Goal: Transaction & Acquisition: Obtain resource

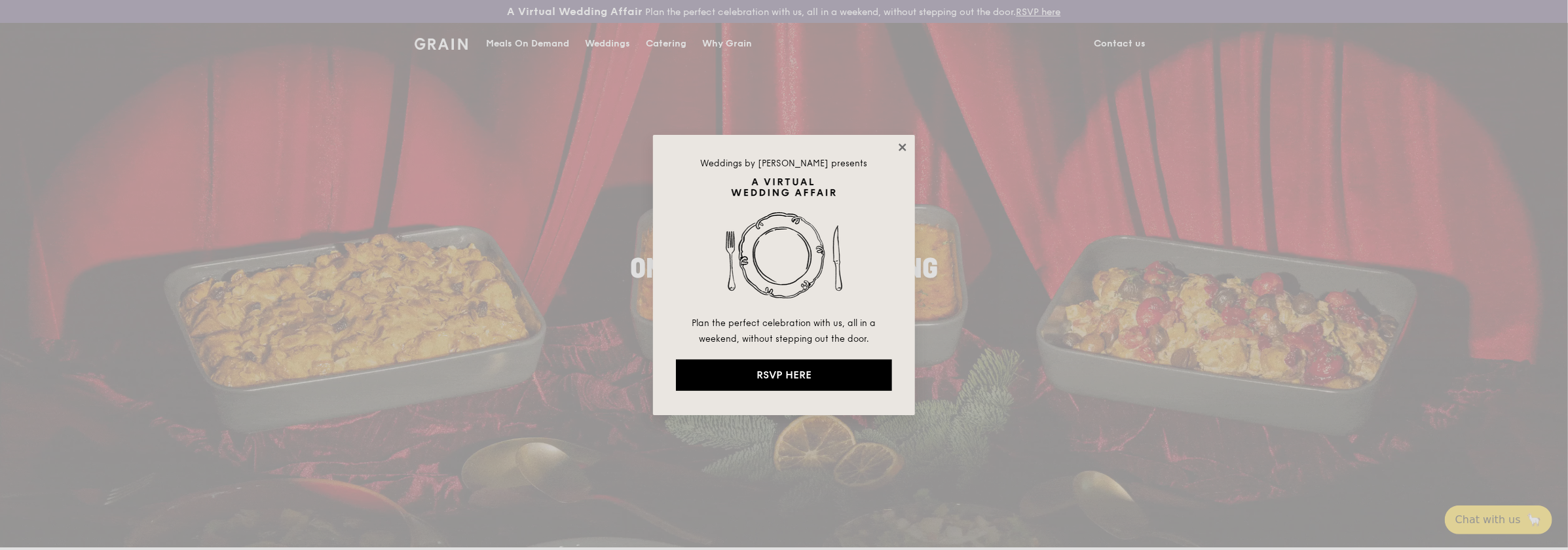
click at [907, 144] on icon at bounding box center [902, 147] width 12 height 12
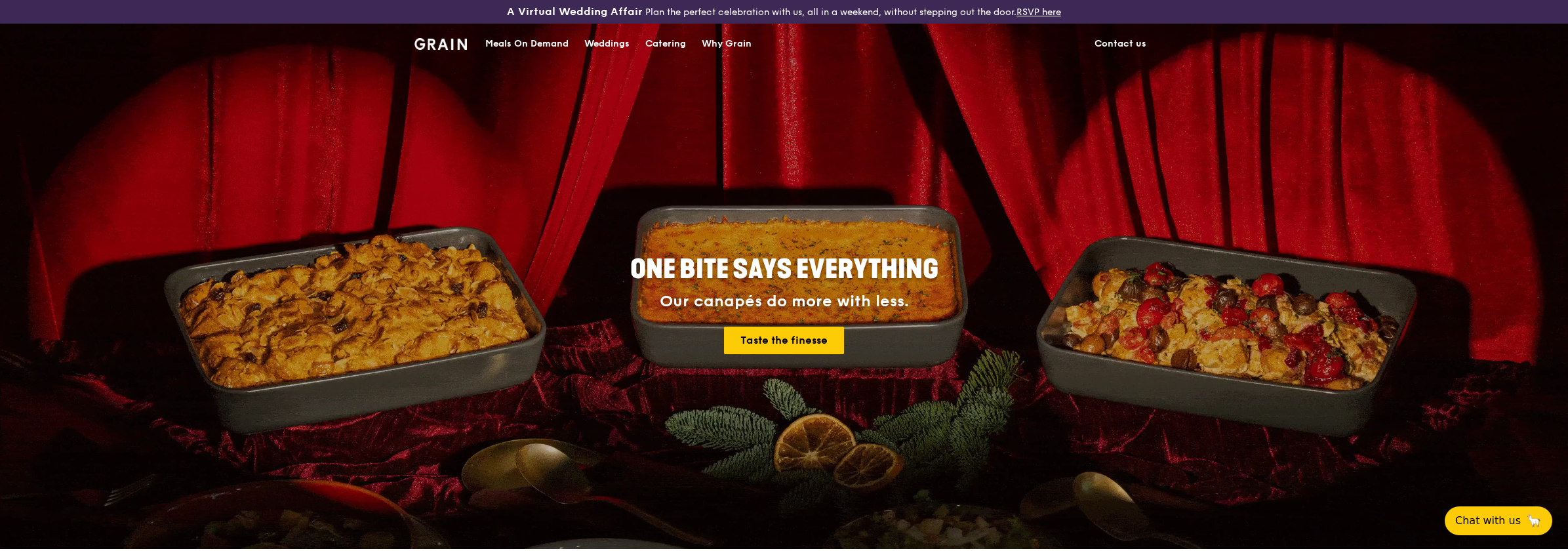
click at [669, 40] on div "Catering" at bounding box center [665, 44] width 40 height 40
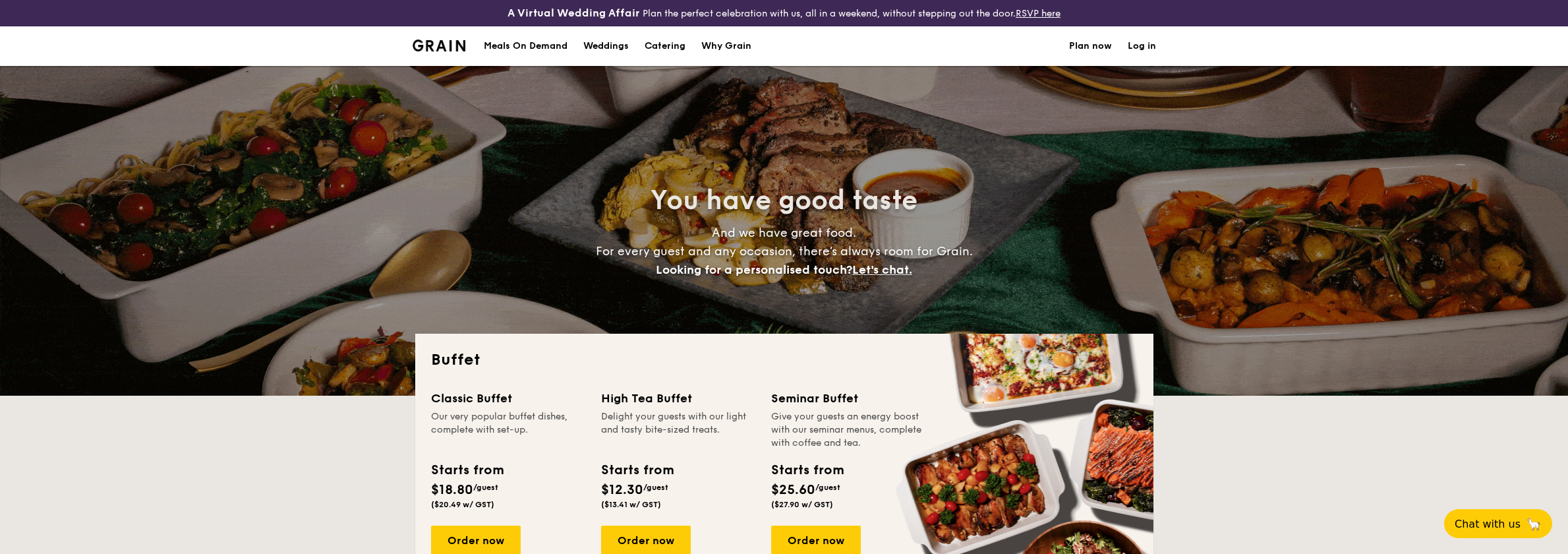
select select
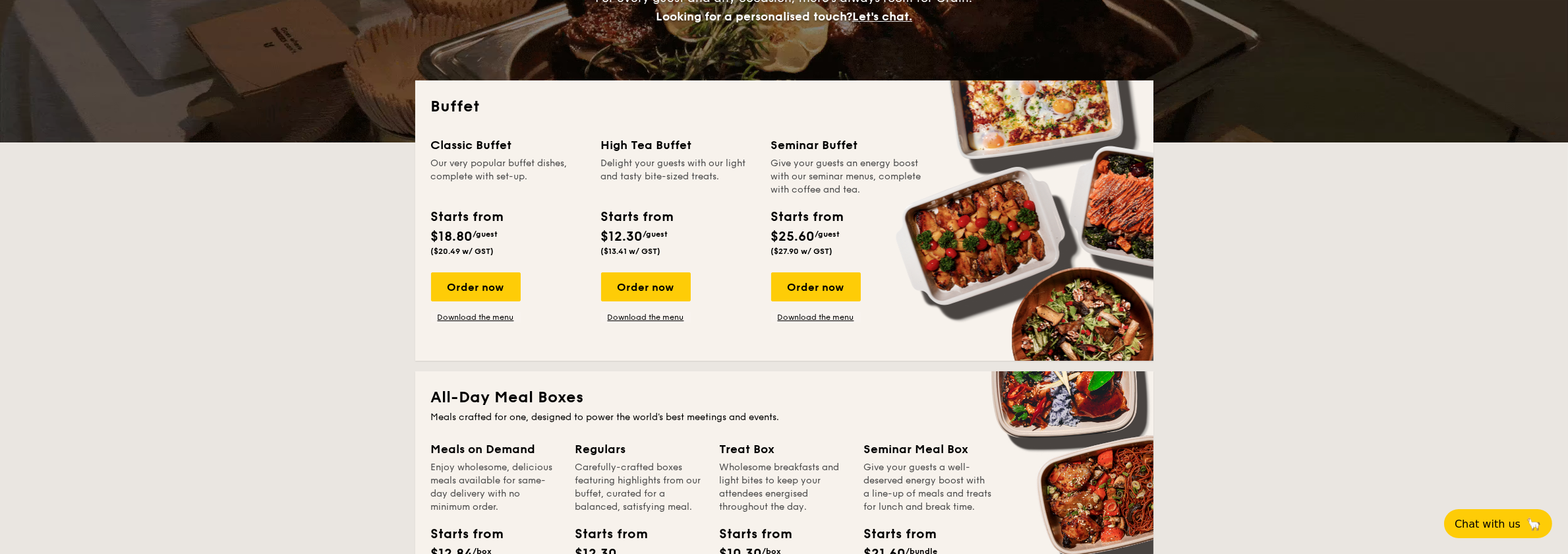
scroll to position [264, 0]
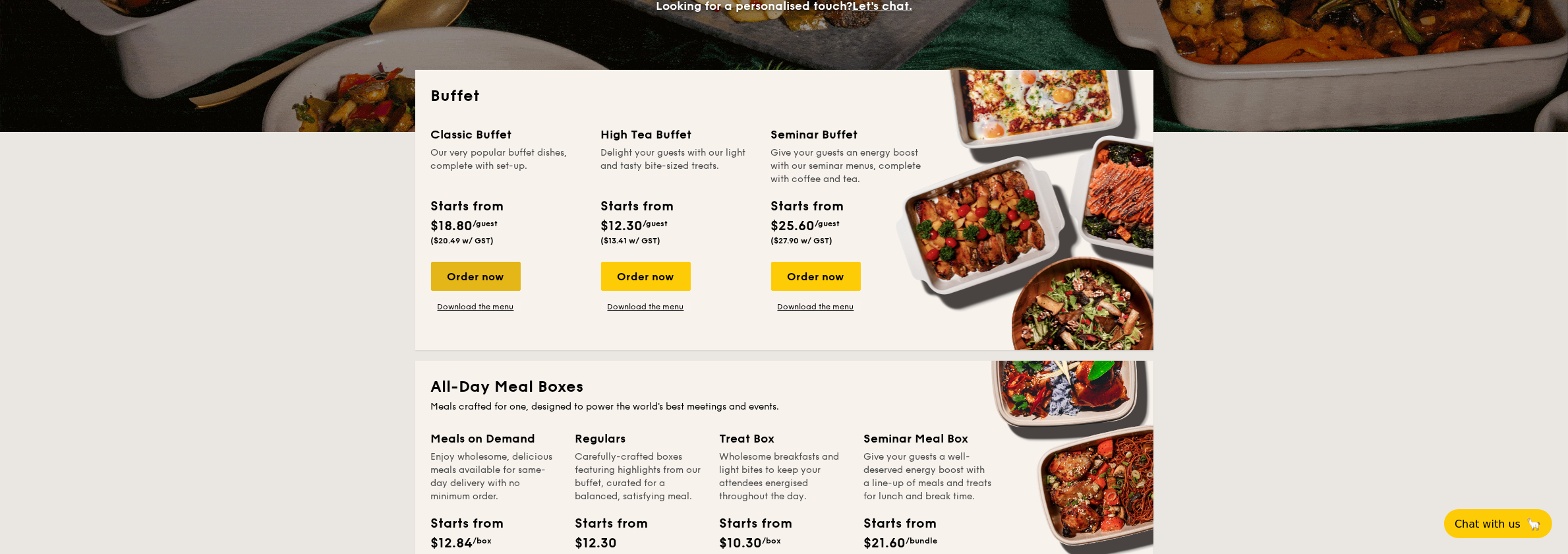
click at [470, 281] on div "Order now" at bounding box center [476, 276] width 89 height 29
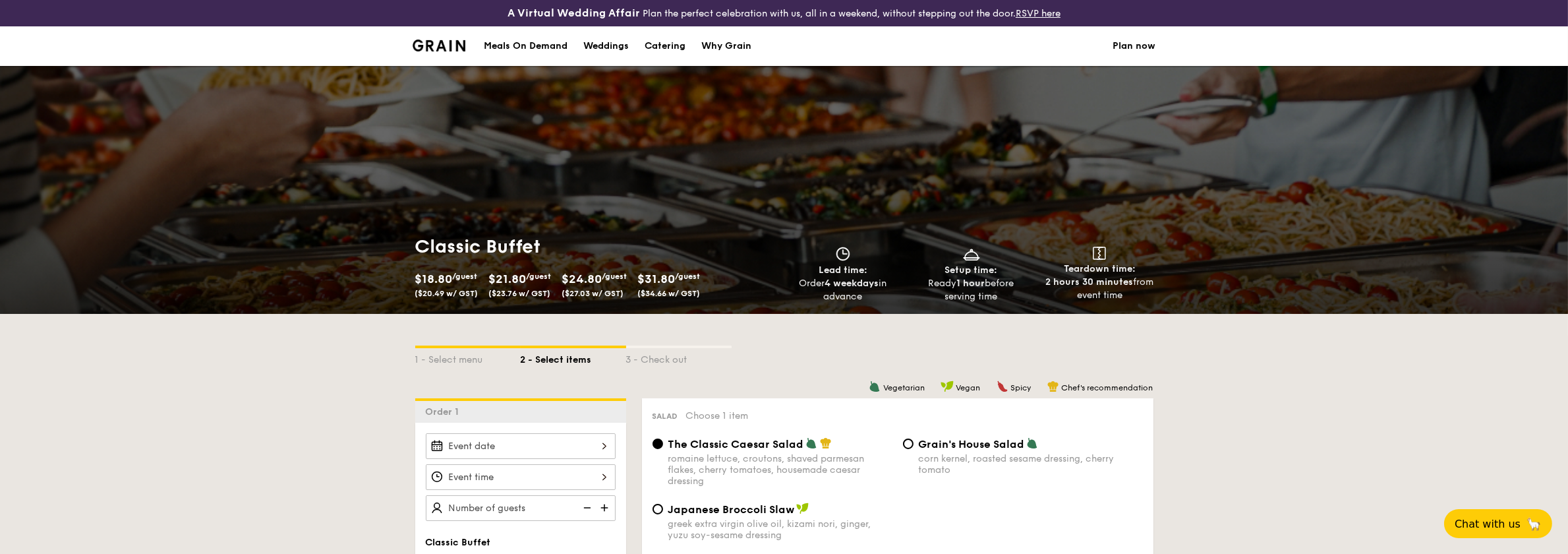
scroll to position [264, 0]
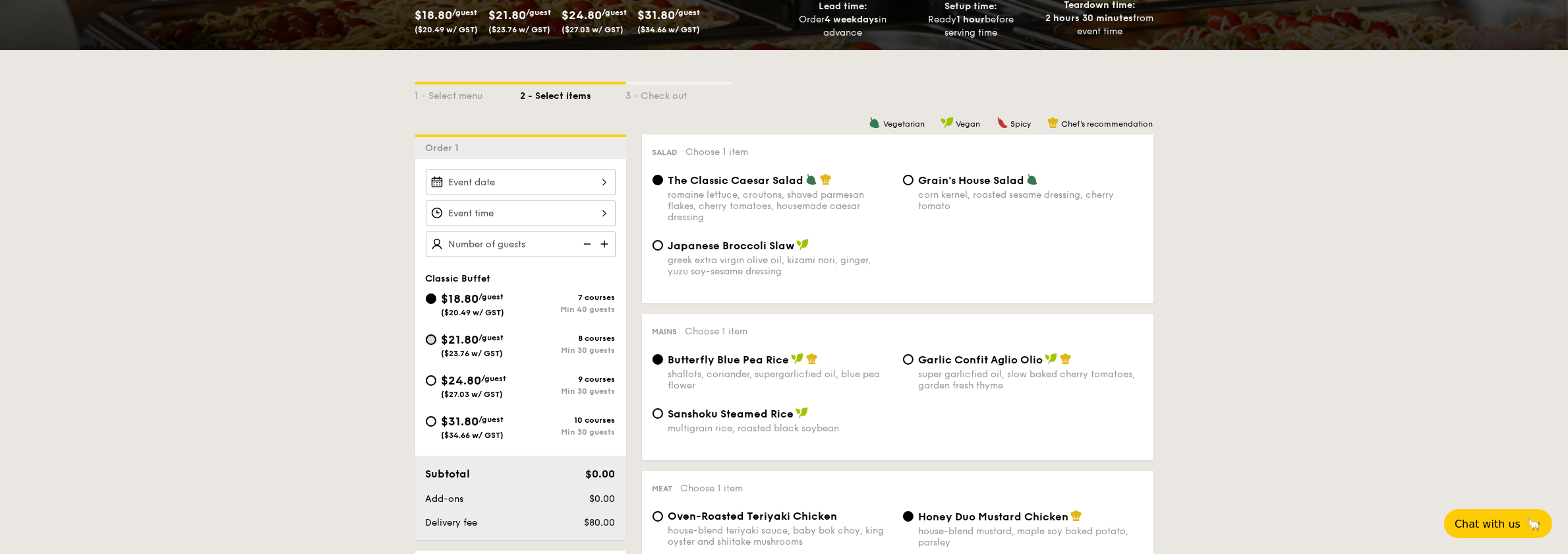
click at [427, 341] on input "$21.80 /guest ($23.76 w/ GST) 8 courses Min 30 guests" at bounding box center [431, 340] width 10 height 10
radio input "true"
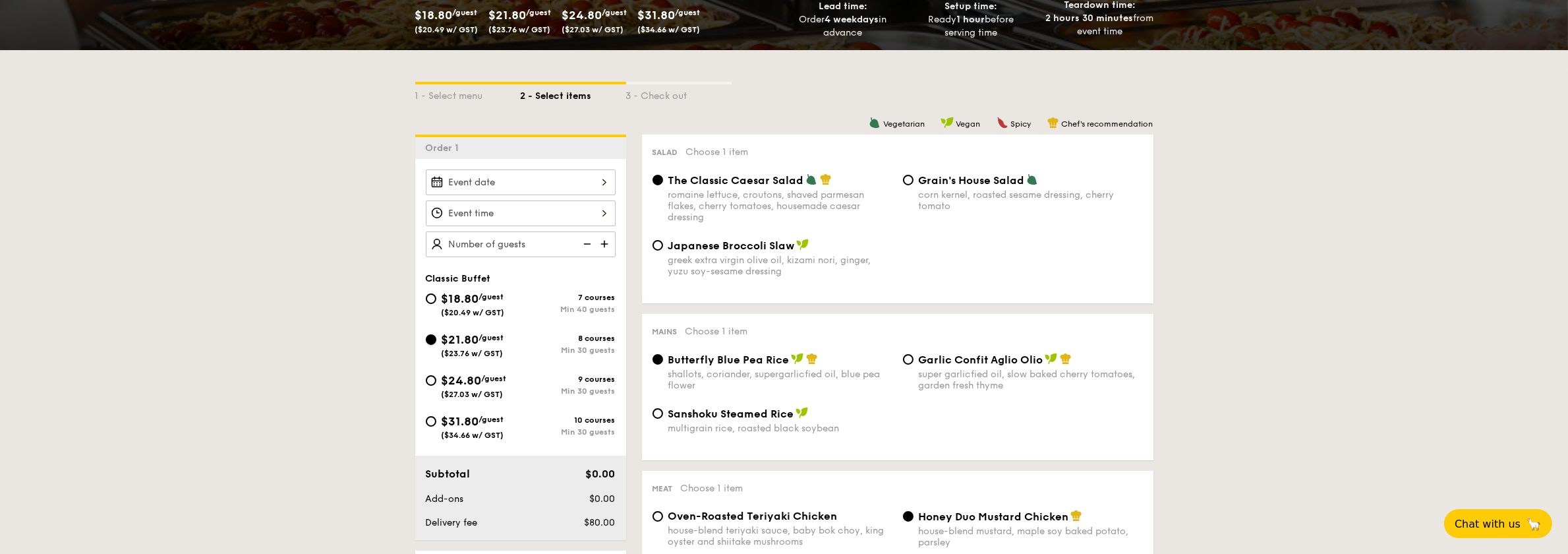
radio input "true"
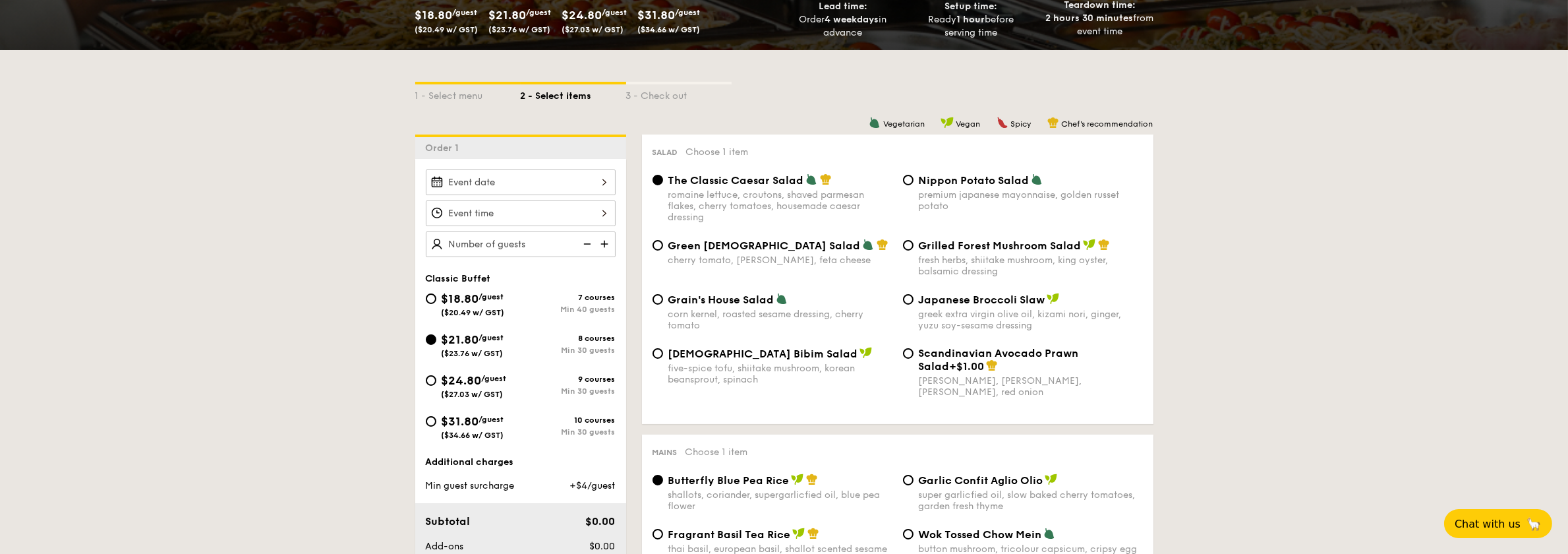
click at [426, 302] on div "$18.80 /guest ($20.49 w/ GST)" at bounding box center [473, 303] width 95 height 27
click at [426, 302] on input "$18.80 /guest ($20.49 w/ GST) 7 courses Min 40 guests" at bounding box center [431, 298] width 10 height 10
radio input "true"
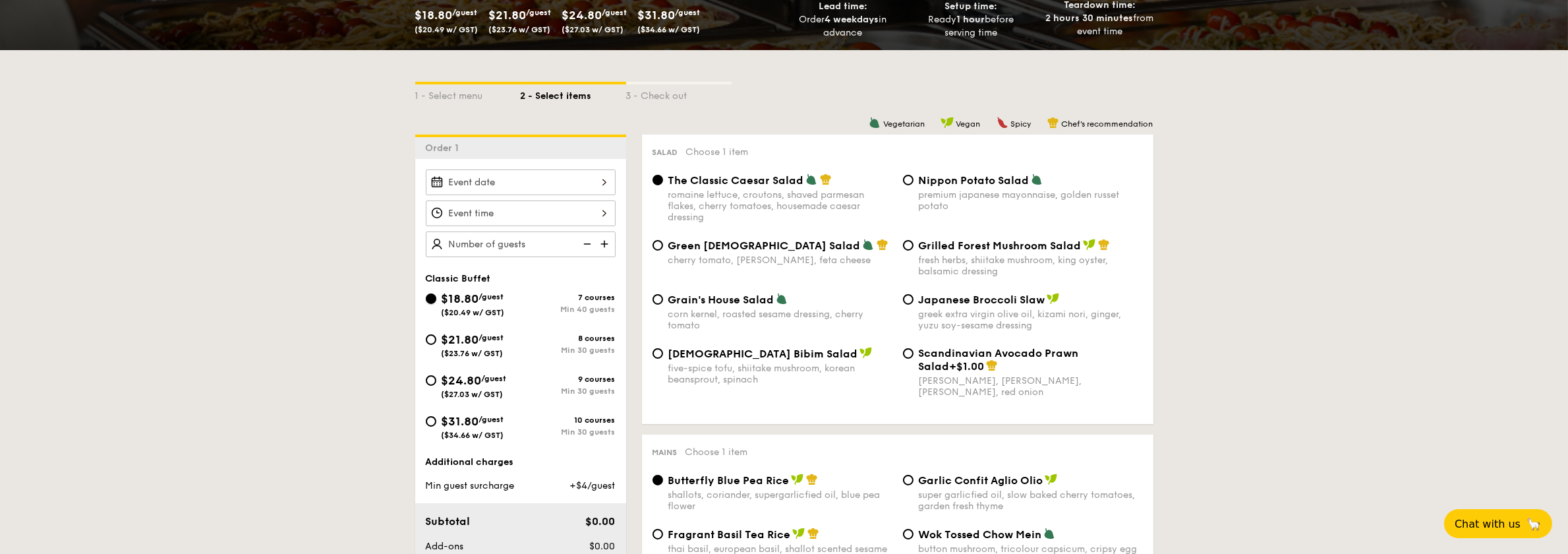
radio input "true"
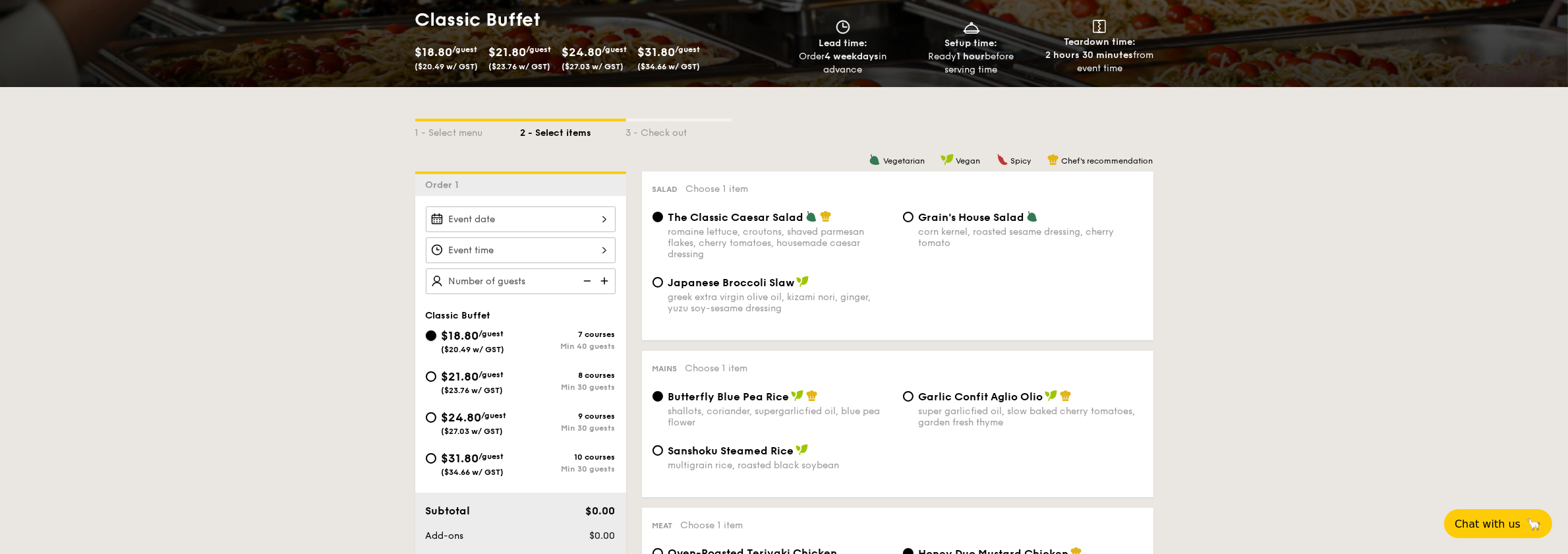
scroll to position [197, 0]
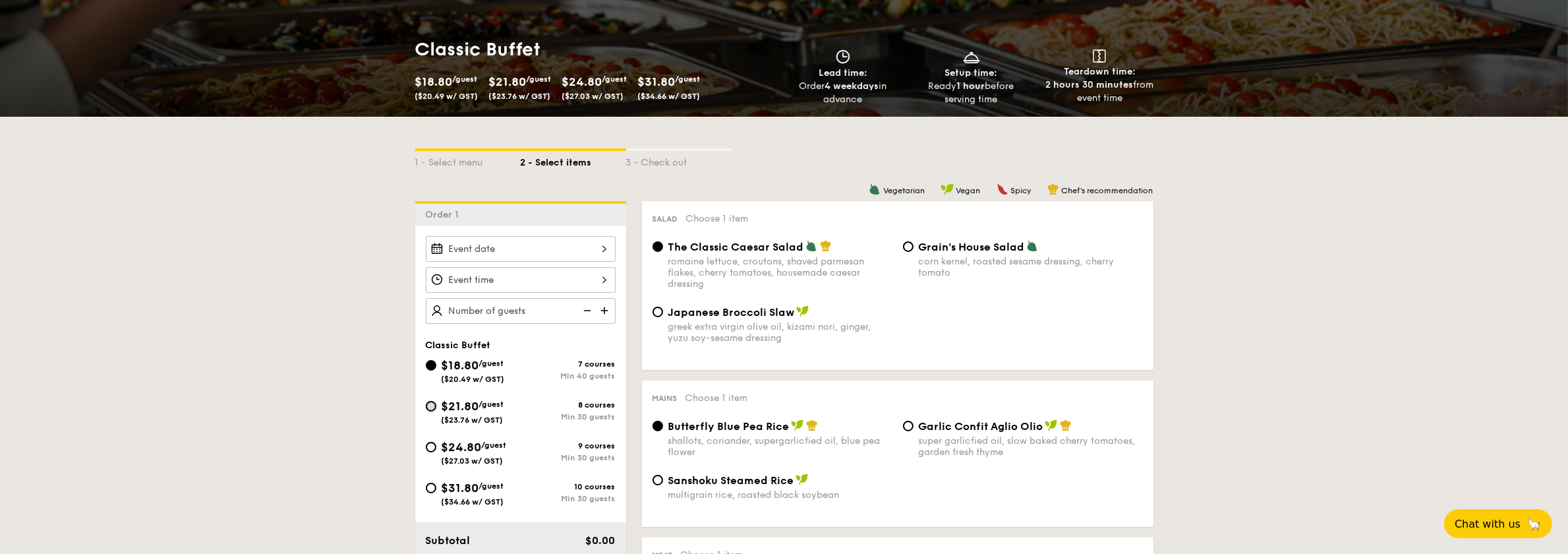
click at [431, 403] on input "$21.80 /guest ($23.76 w/ GST) 8 courses Min 30 guests" at bounding box center [431, 406] width 10 height 10
radio input "true"
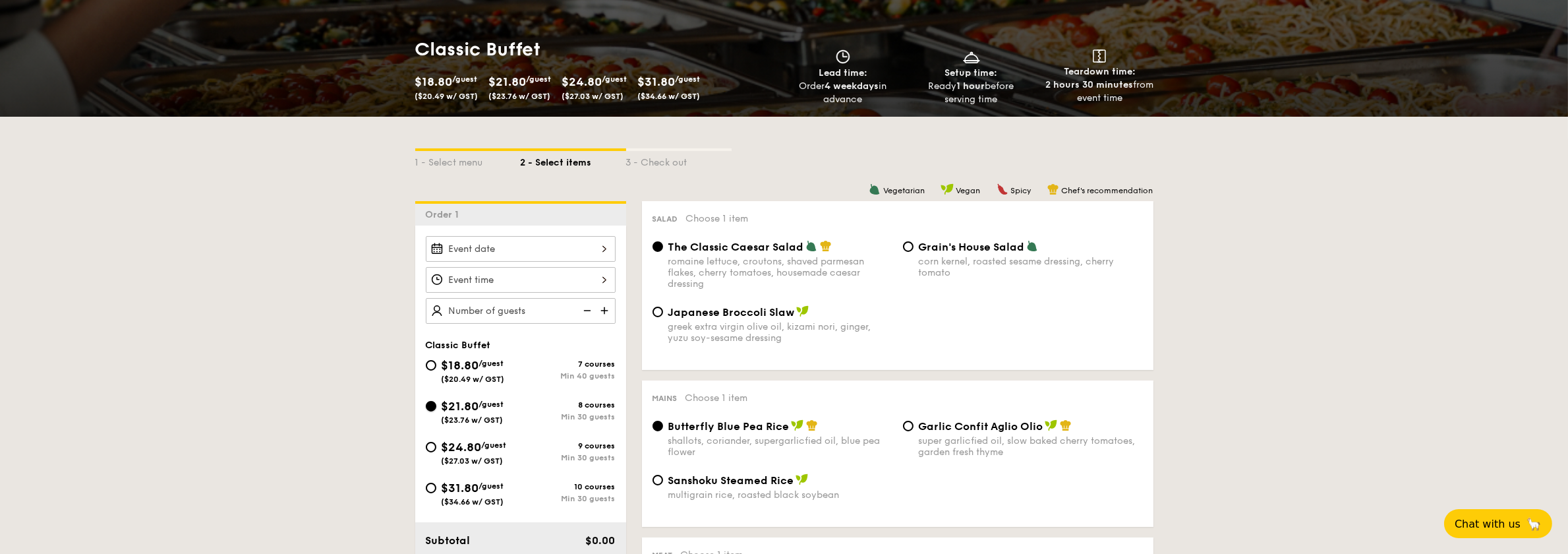
radio input "true"
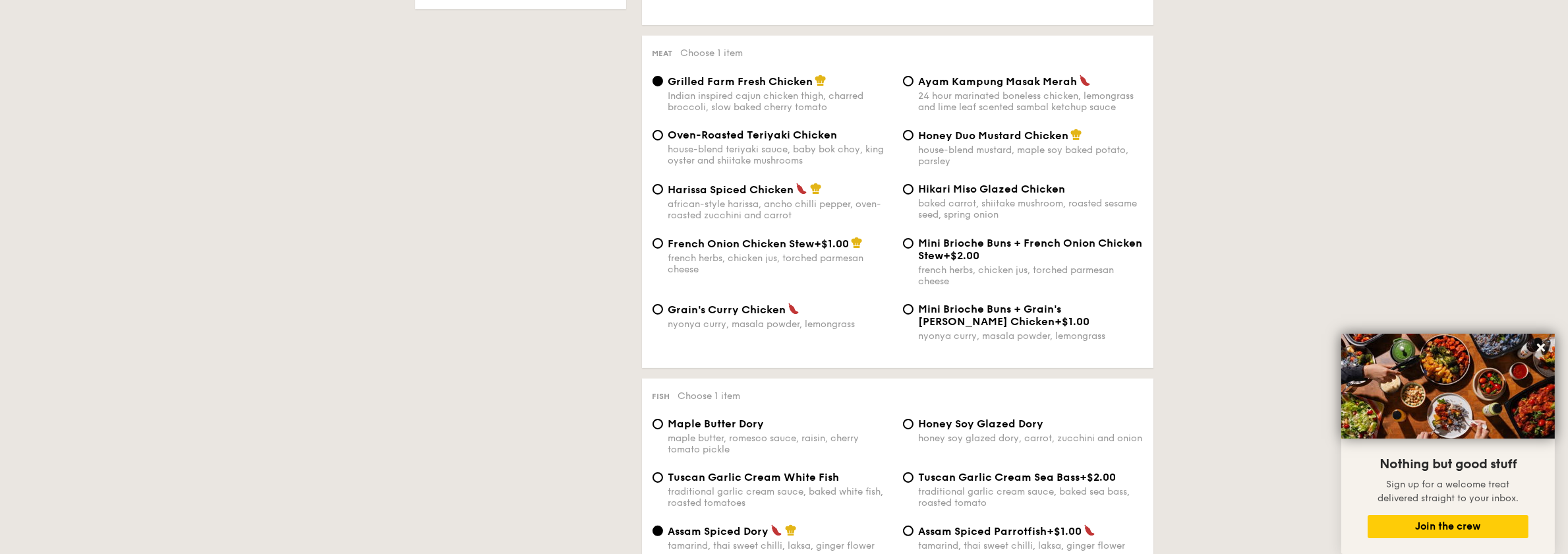
scroll to position [720, 0]
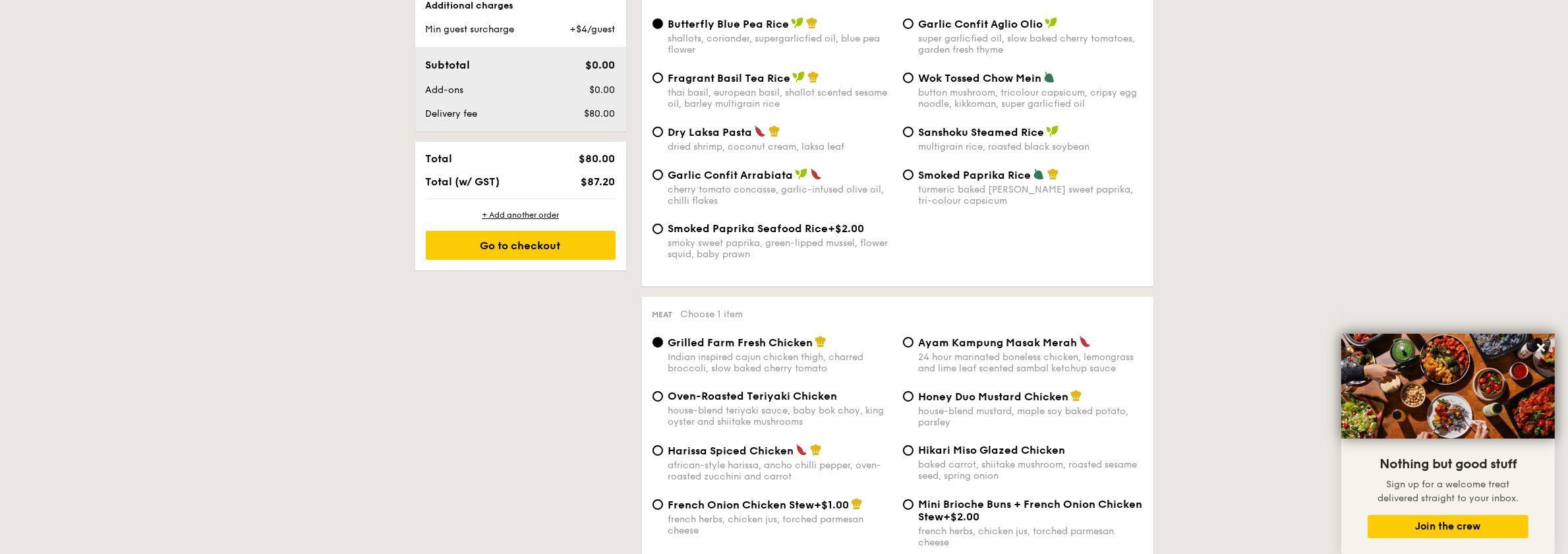
select select
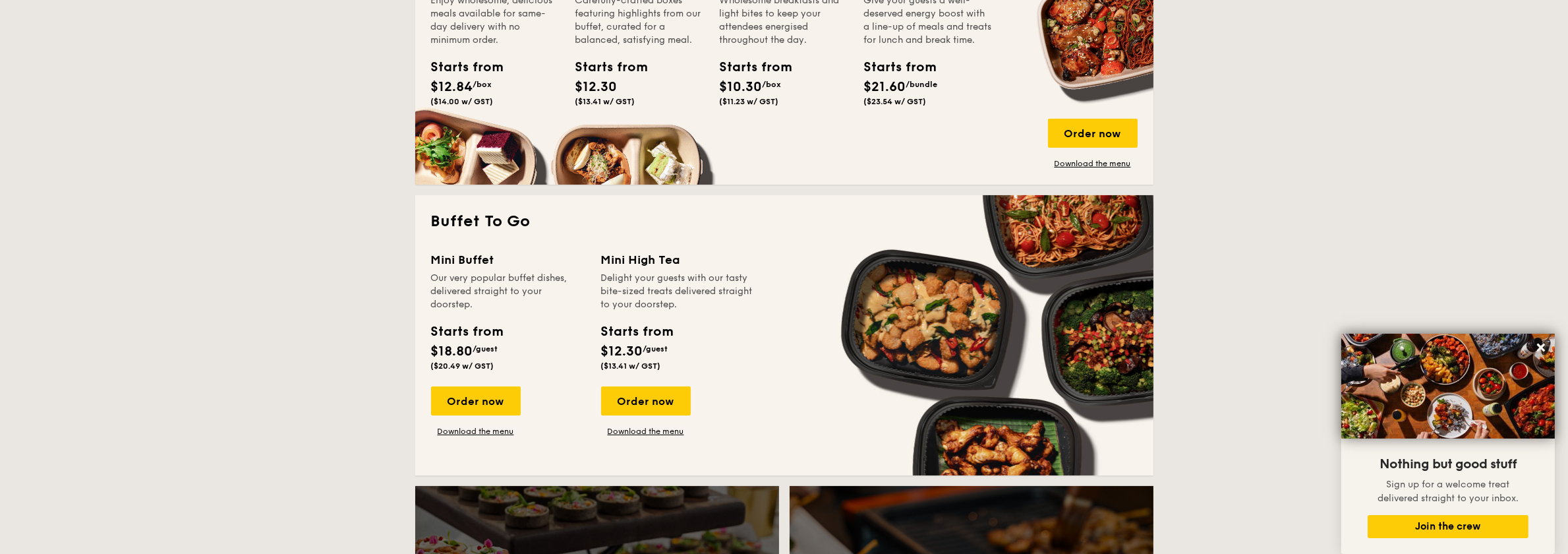
scroll to position [290, 0]
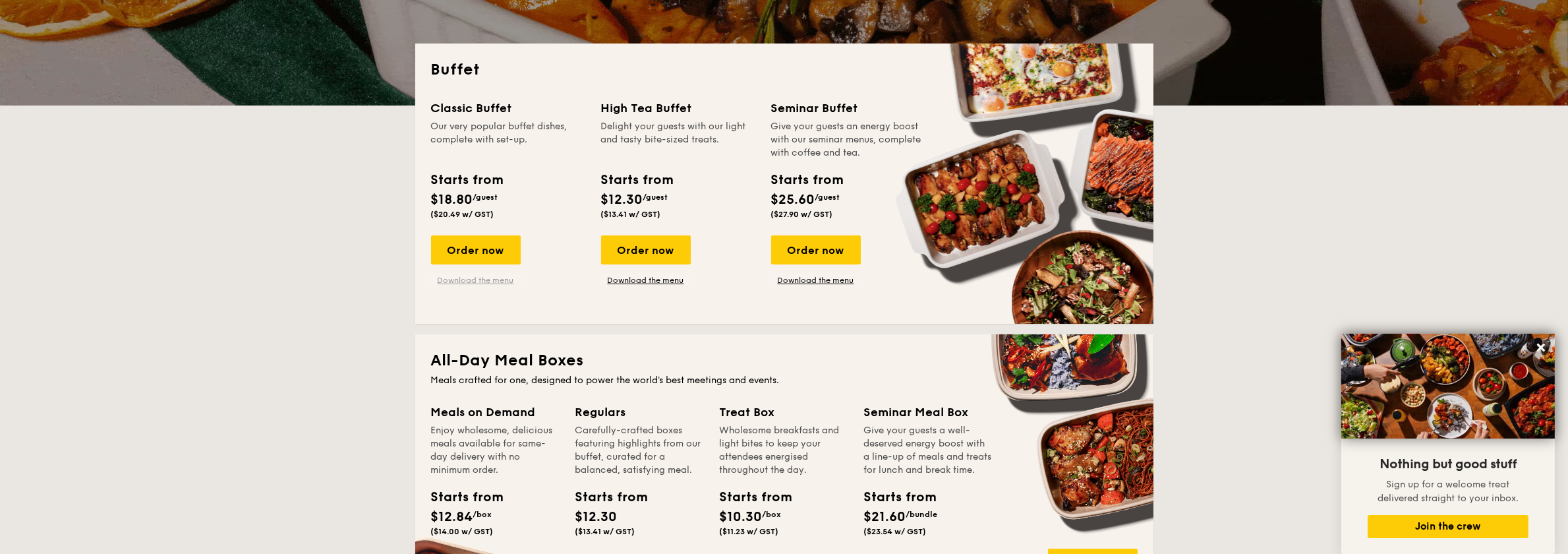
click at [453, 279] on link "Download the menu" at bounding box center [476, 280] width 89 height 10
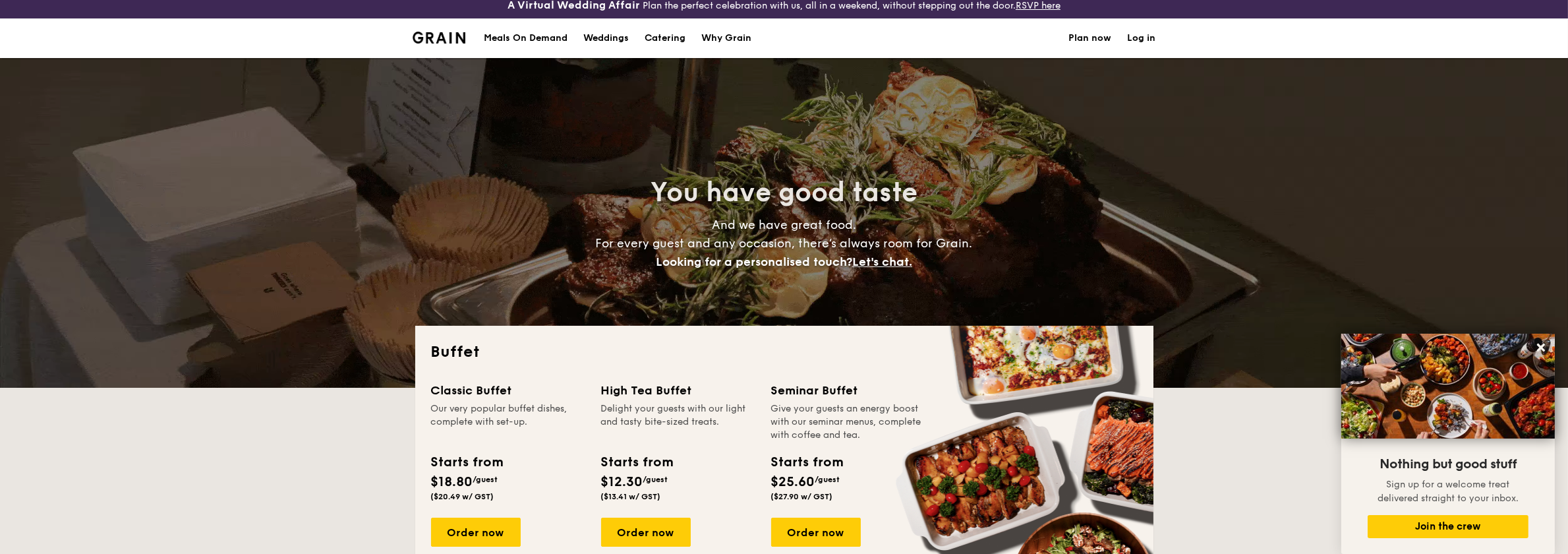
scroll to position [0, 0]
